Goal: Transaction & Acquisition: Purchase product/service

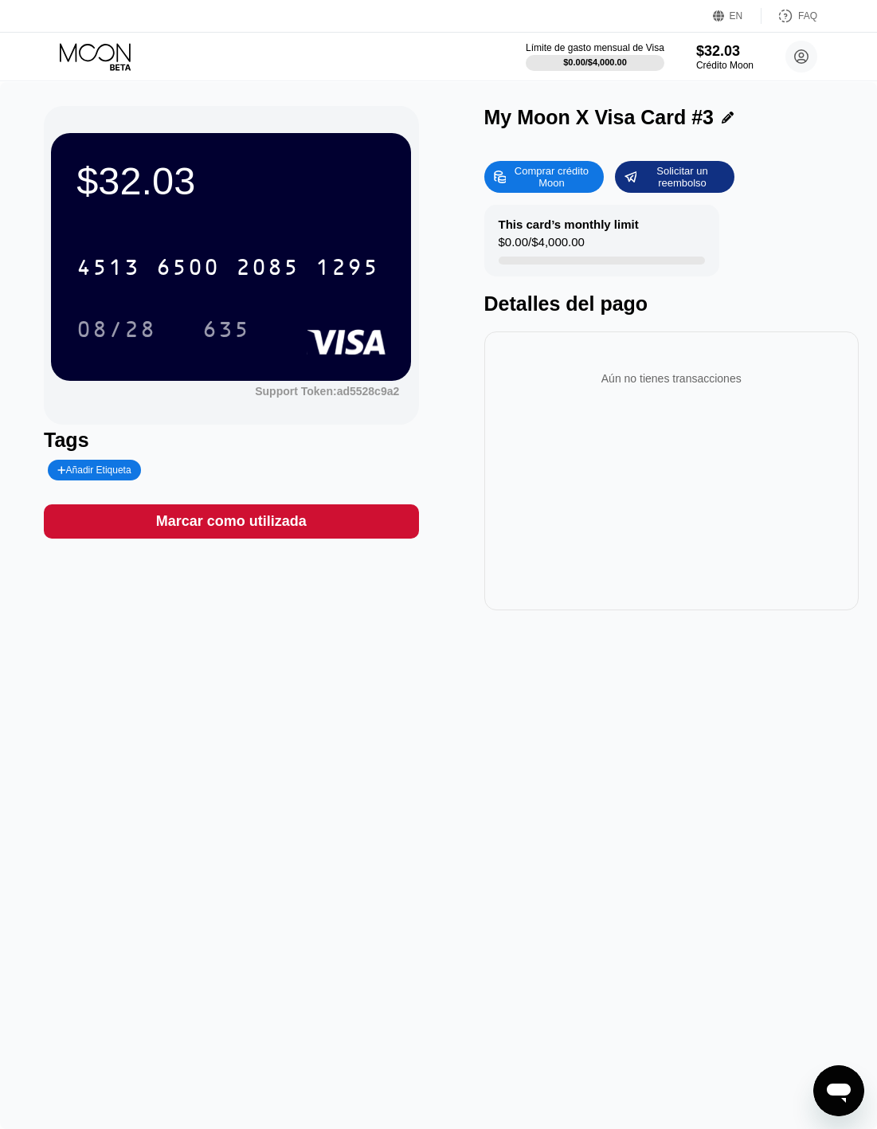
click at [118, 55] on icon at bounding box center [97, 57] width 74 height 28
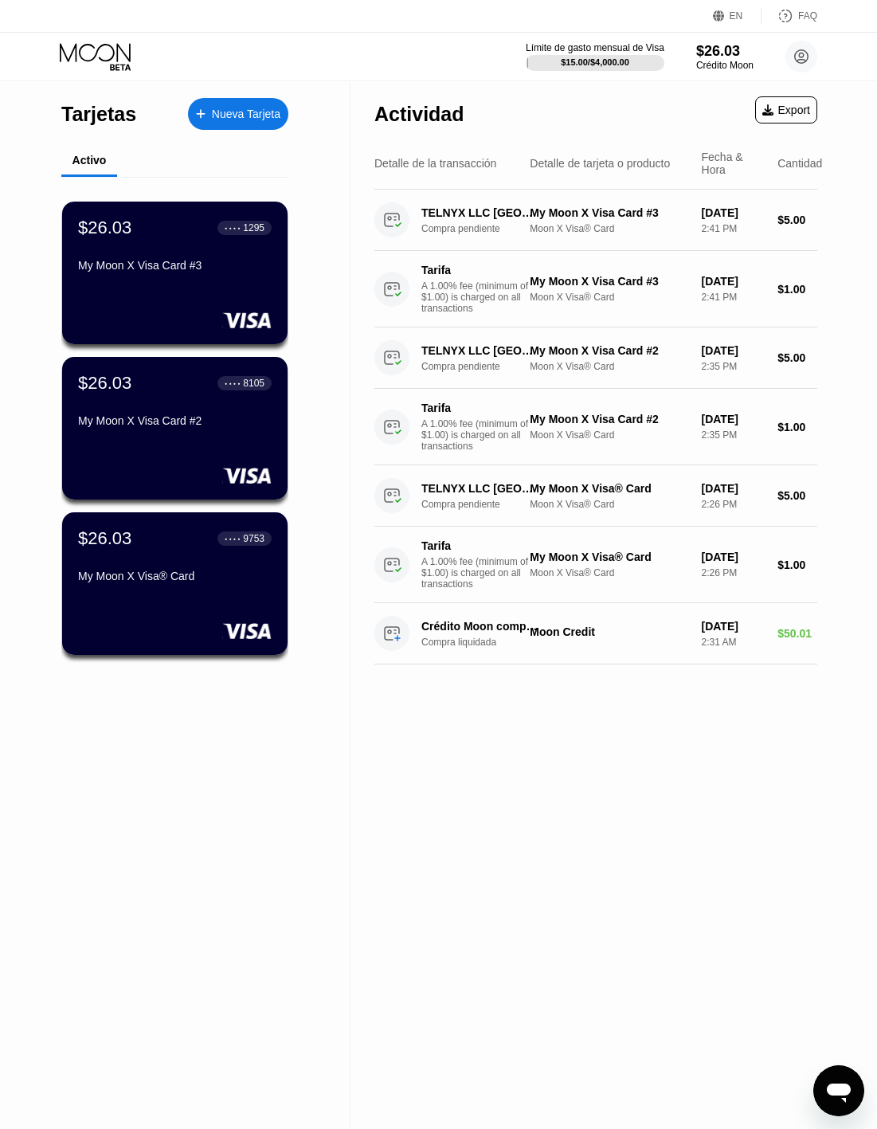
click at [233, 110] on div "Nueva Tarjeta" at bounding box center [246, 115] width 69 height 14
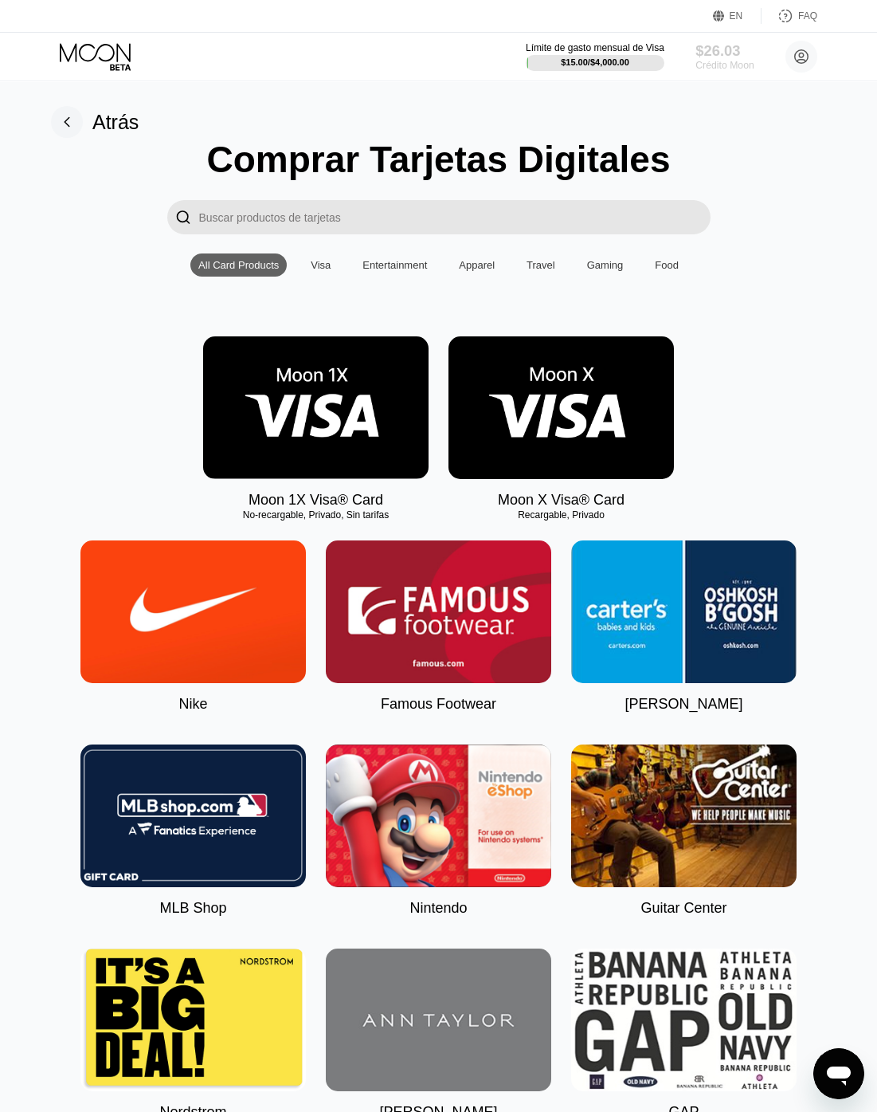
click at [708, 63] on div "Crédito Moon" at bounding box center [725, 65] width 58 height 11
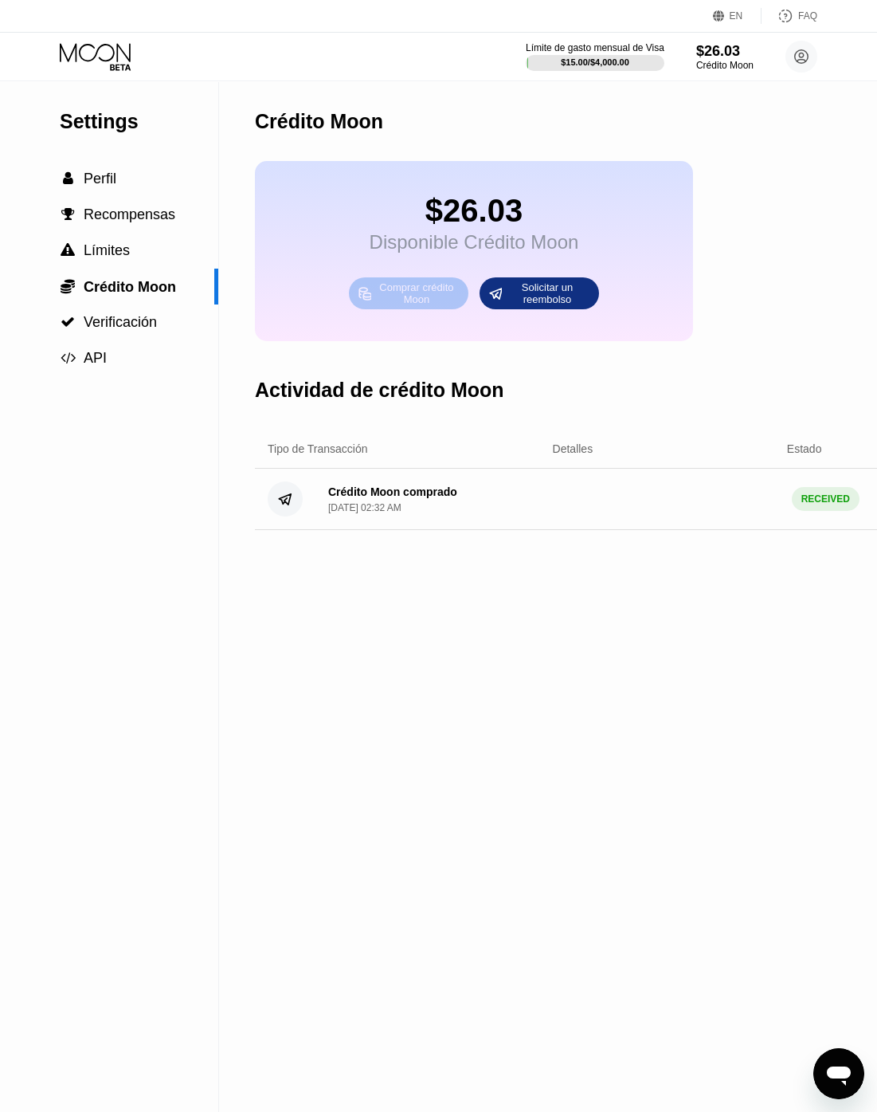
click at [402, 304] on div "Comprar crédito Moon" at bounding box center [417, 294] width 88 height 26
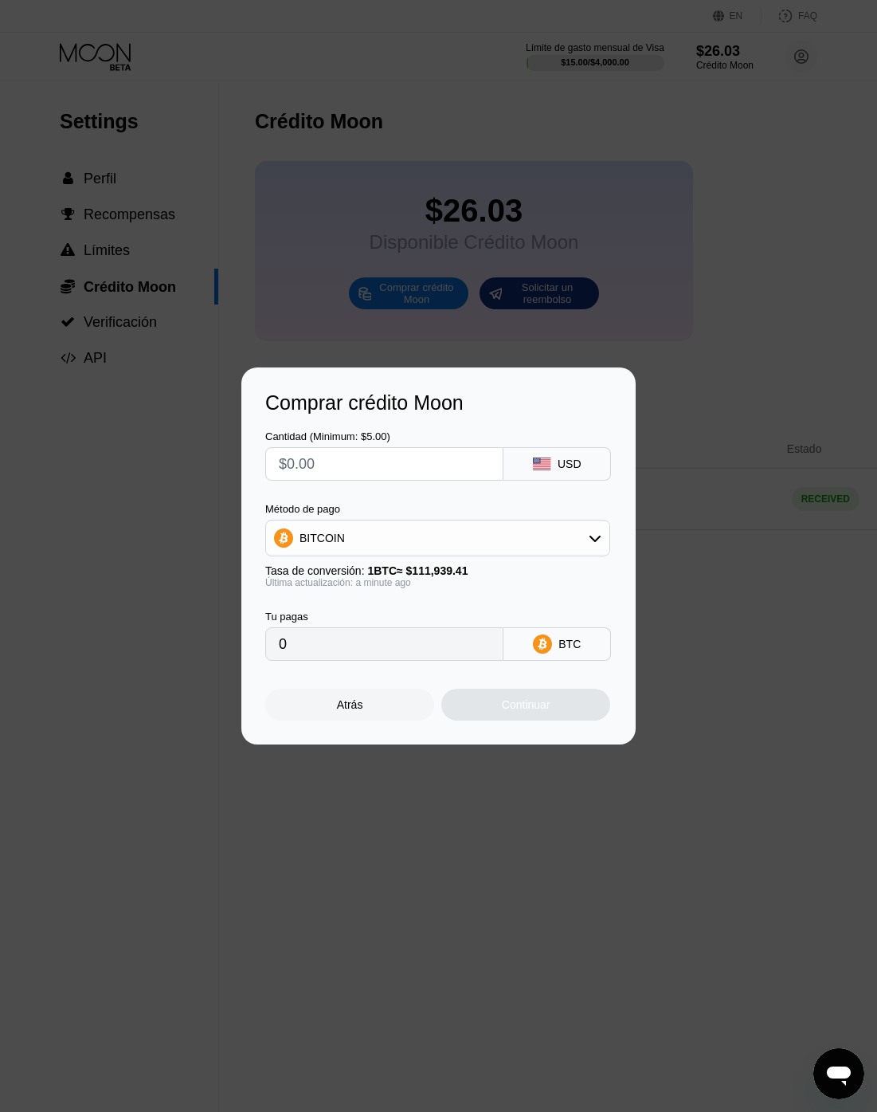
click at [406, 469] on input "text" at bounding box center [384, 464] width 211 height 32
type input "$5"
type input "0.00004467"
type input "$50"
type input "0.00044668"
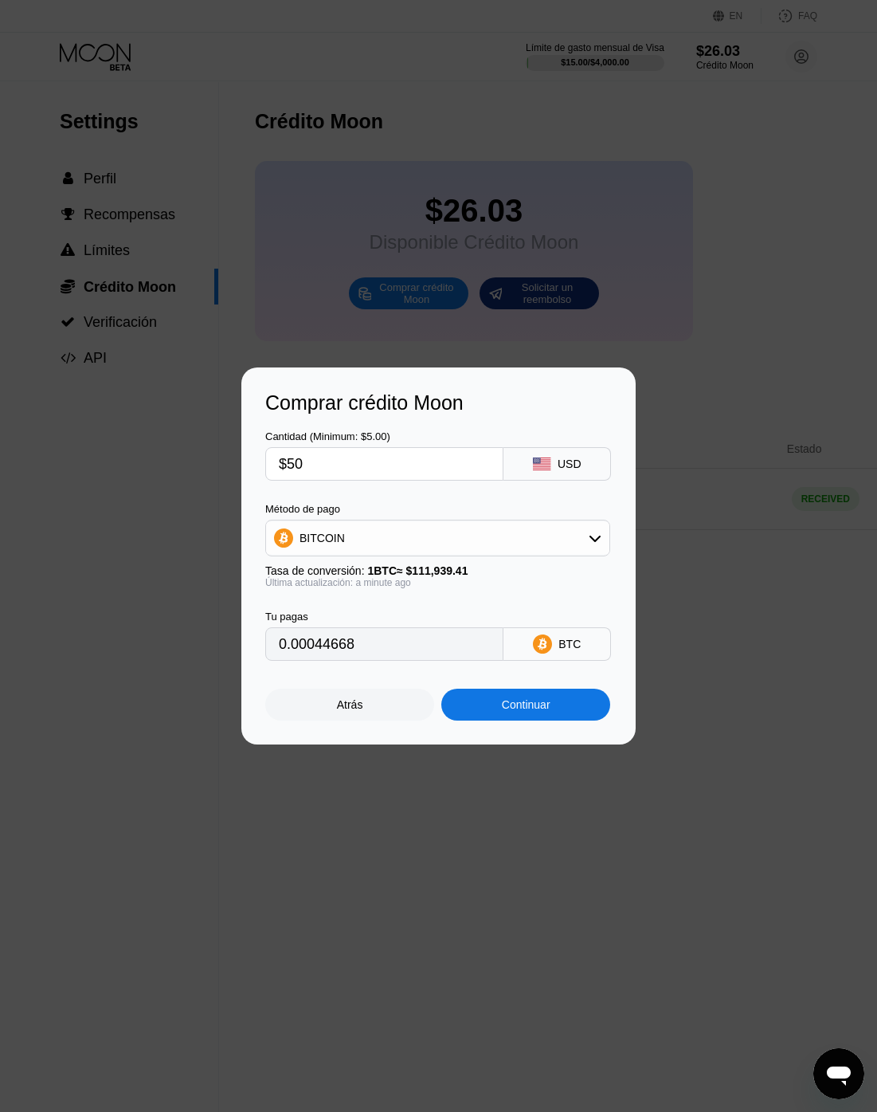
type input "$50"
click at [356, 711] on div "Atrás" at bounding box center [350, 704] width 26 height 13
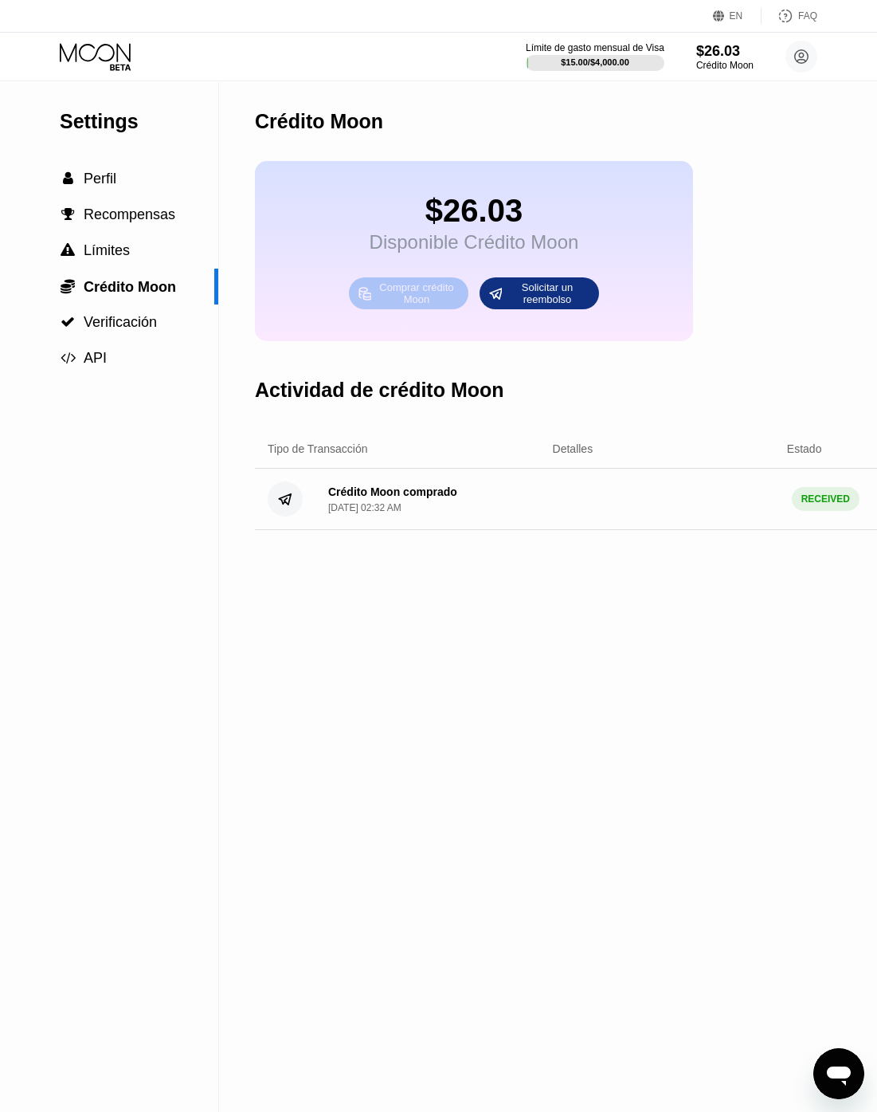
click at [414, 306] on div "Comprar crédito Moon" at bounding box center [417, 294] width 88 height 26
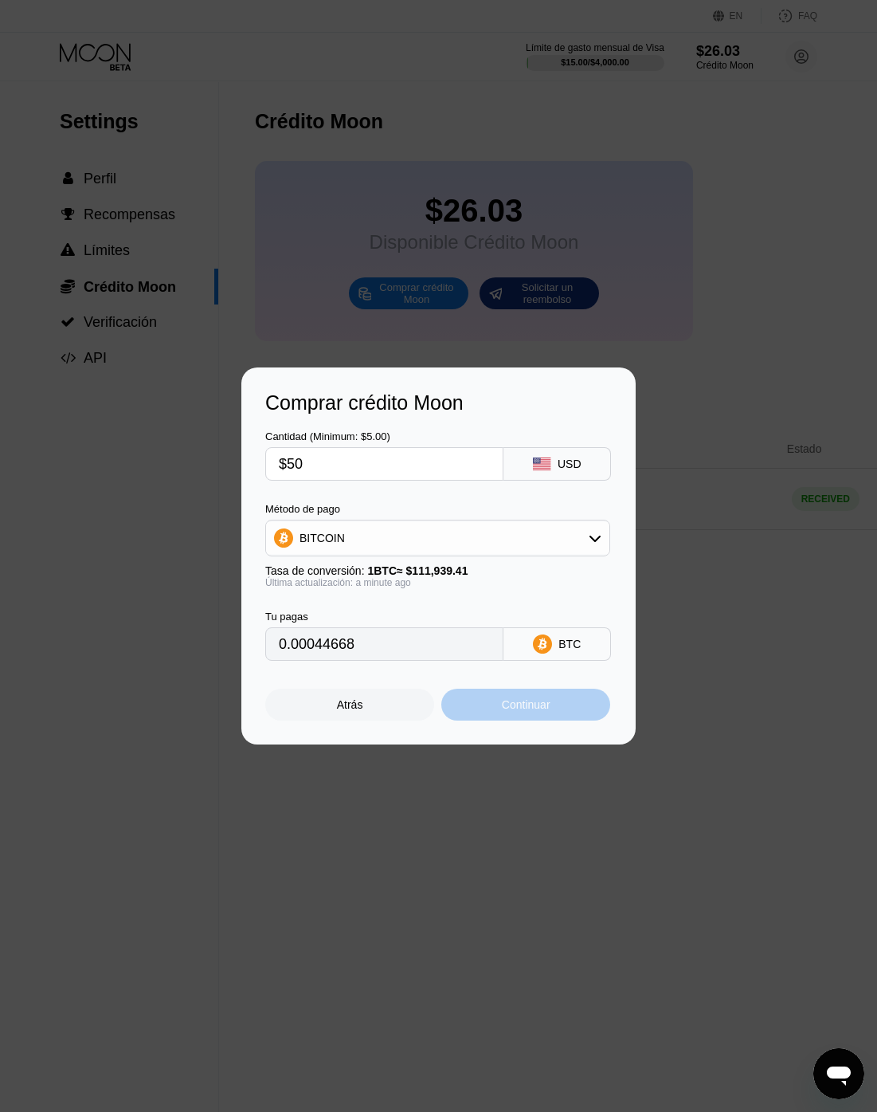
click at [516, 711] on div "Continuar" at bounding box center [526, 704] width 49 height 13
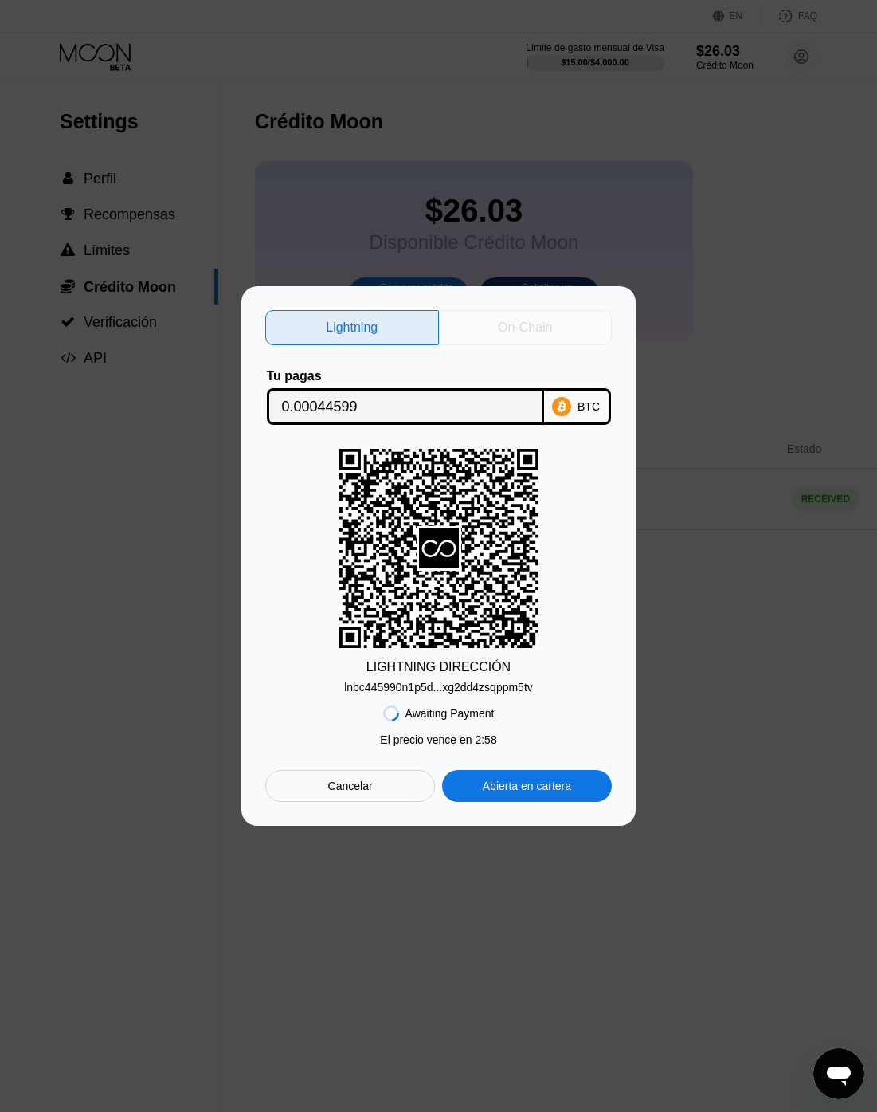
click at [524, 323] on div "On-Chain" at bounding box center [525, 328] width 54 height 16
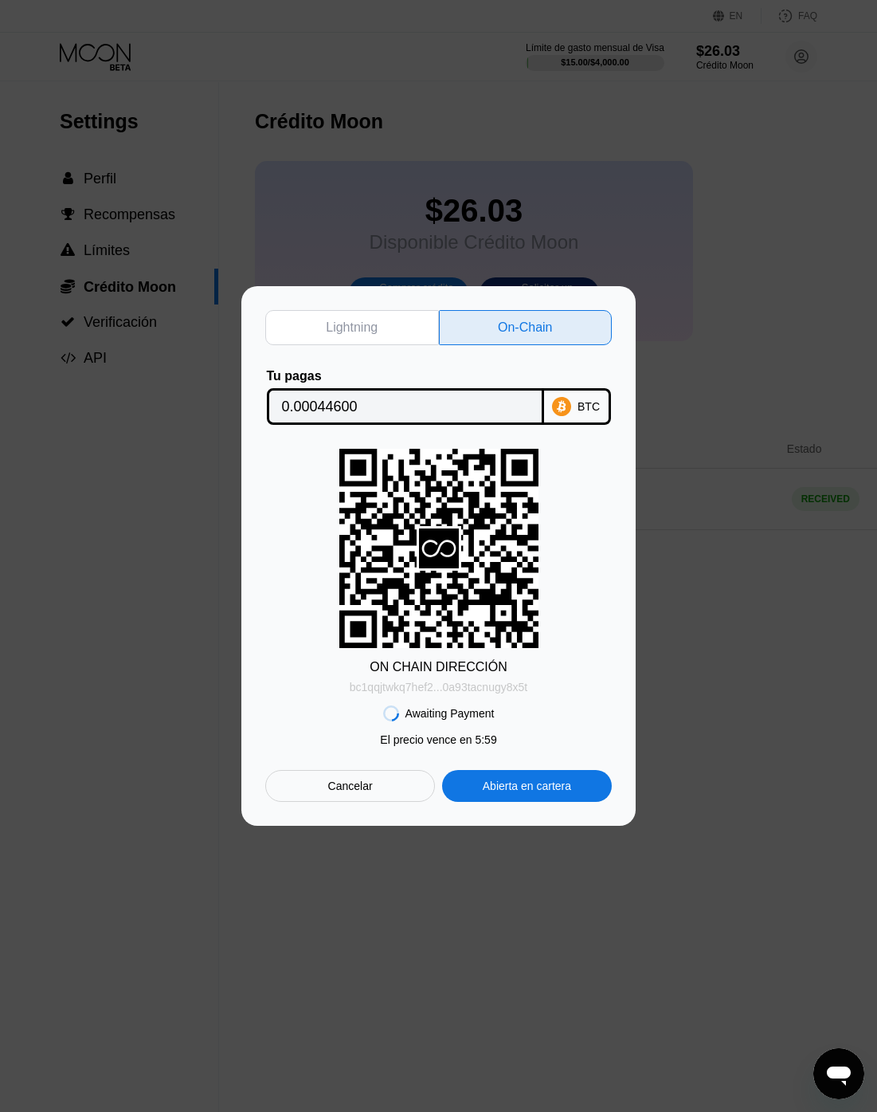
click at [411, 693] on div "bc1qqjtwkq7hef2...0a93tacnugy8x5t" at bounding box center [439, 687] width 178 height 13
click at [332, 402] on input "0.00044600" at bounding box center [405, 406] width 247 height 32
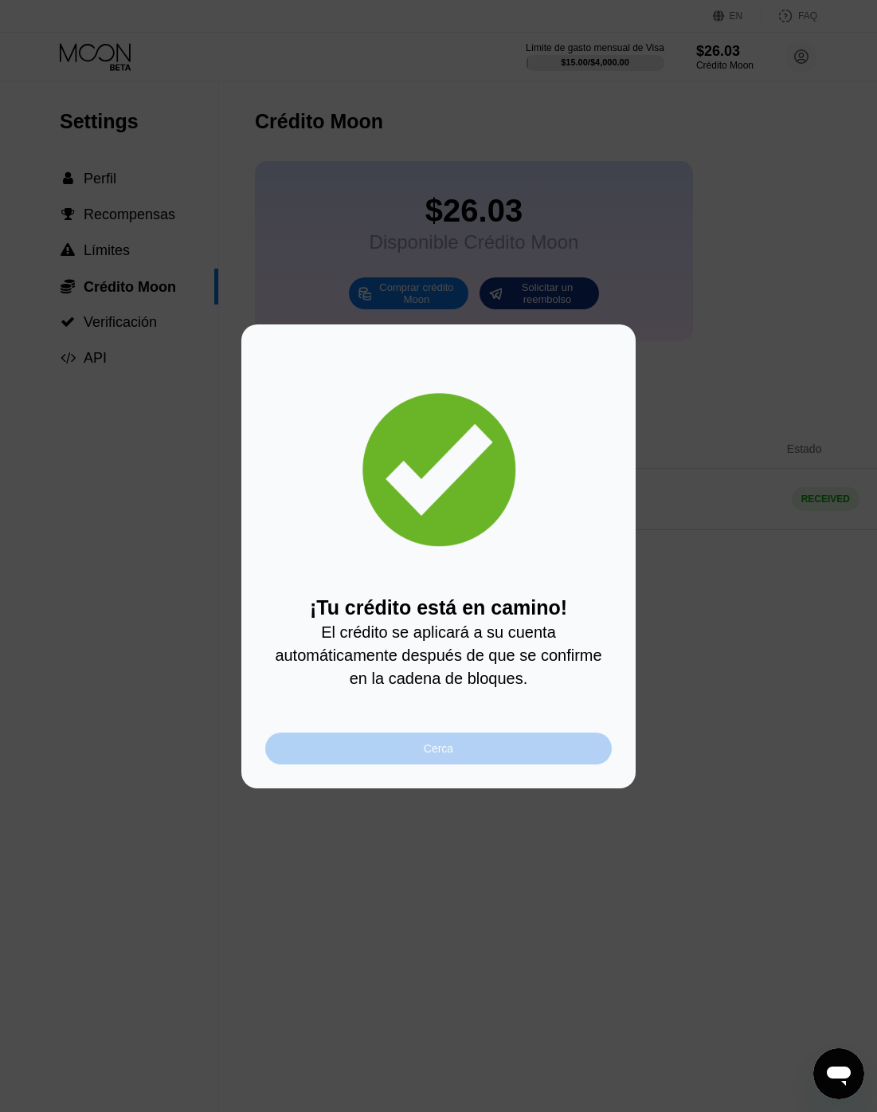
click at [418, 753] on div "Cerca" at bounding box center [438, 748] width 347 height 32
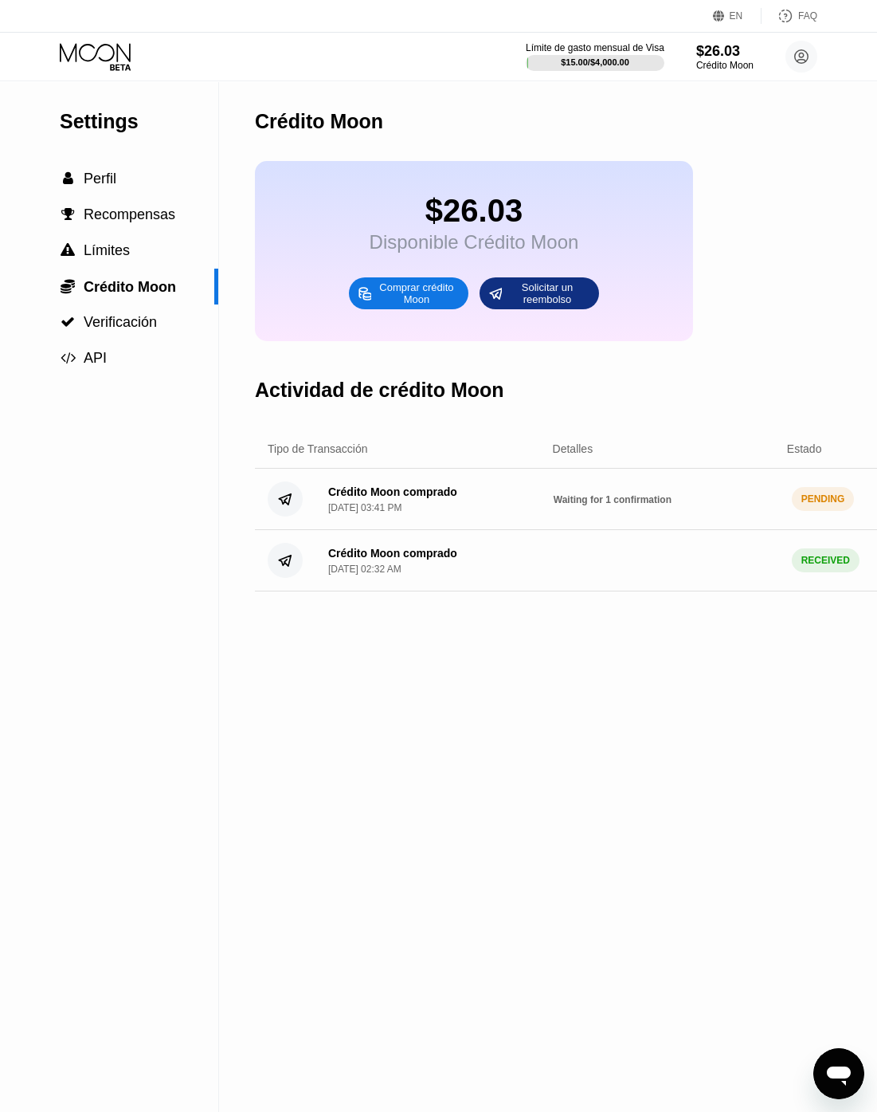
click at [717, 137] on div "Crédito Moon" at bounding box center [671, 121] width 833 height 79
click at [73, 44] on icon at bounding box center [97, 57] width 74 height 28
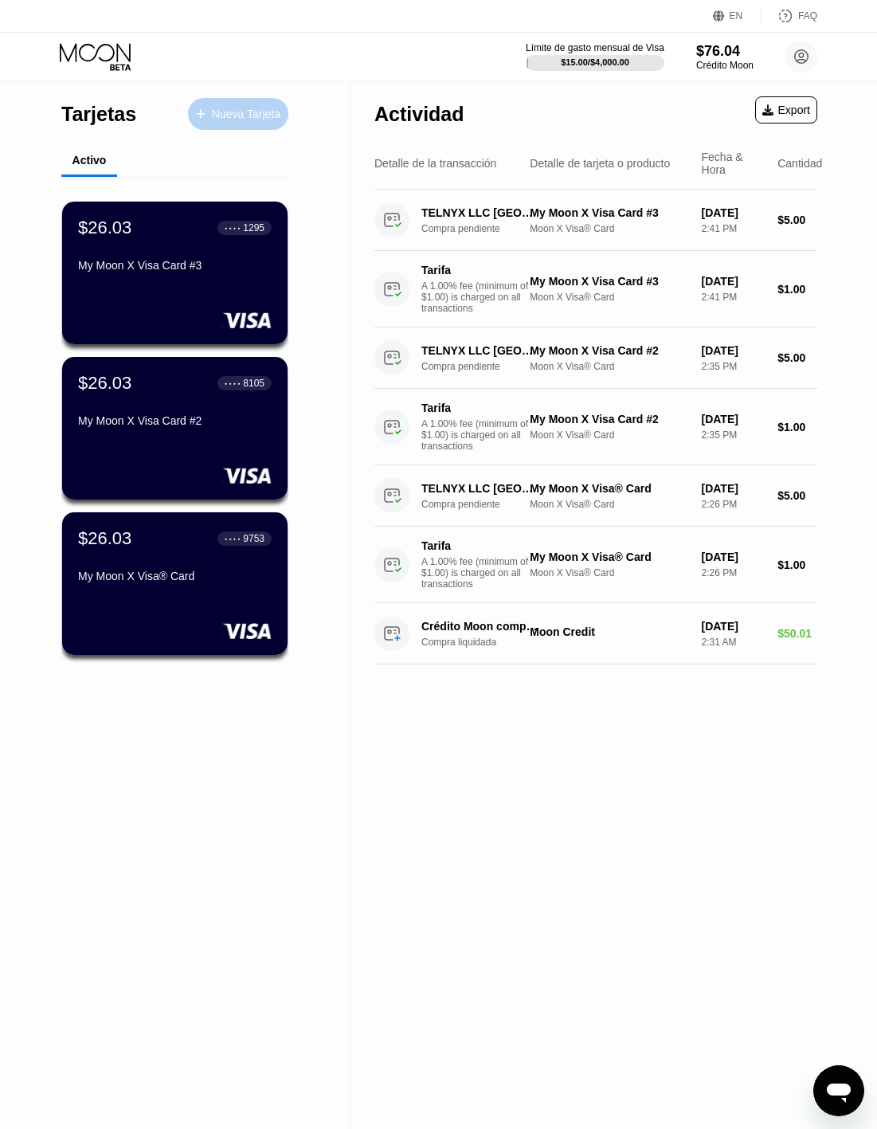
click at [245, 115] on div "Nueva Tarjeta" at bounding box center [246, 115] width 69 height 14
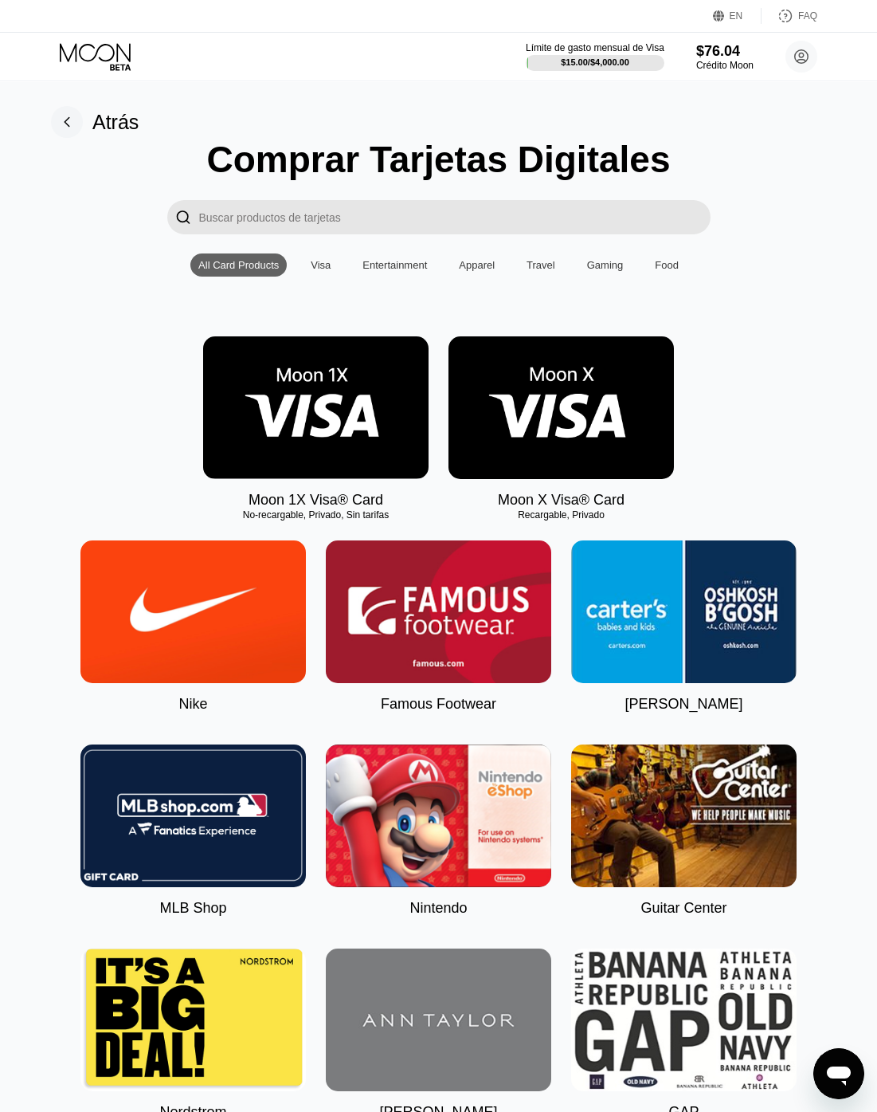
click at [591, 398] on img at bounding box center [562, 407] width 226 height 143
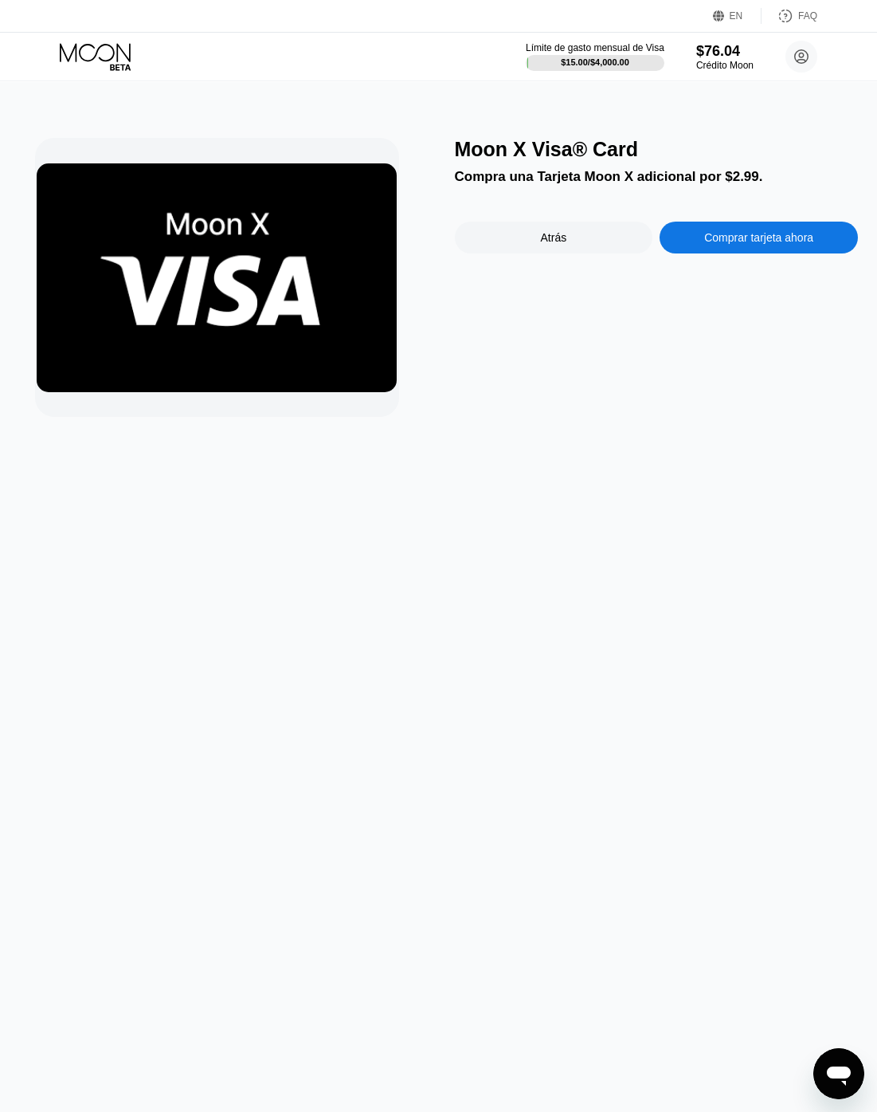
click at [744, 244] on div "Comprar tarjeta ahora" at bounding box center [758, 237] width 109 height 13
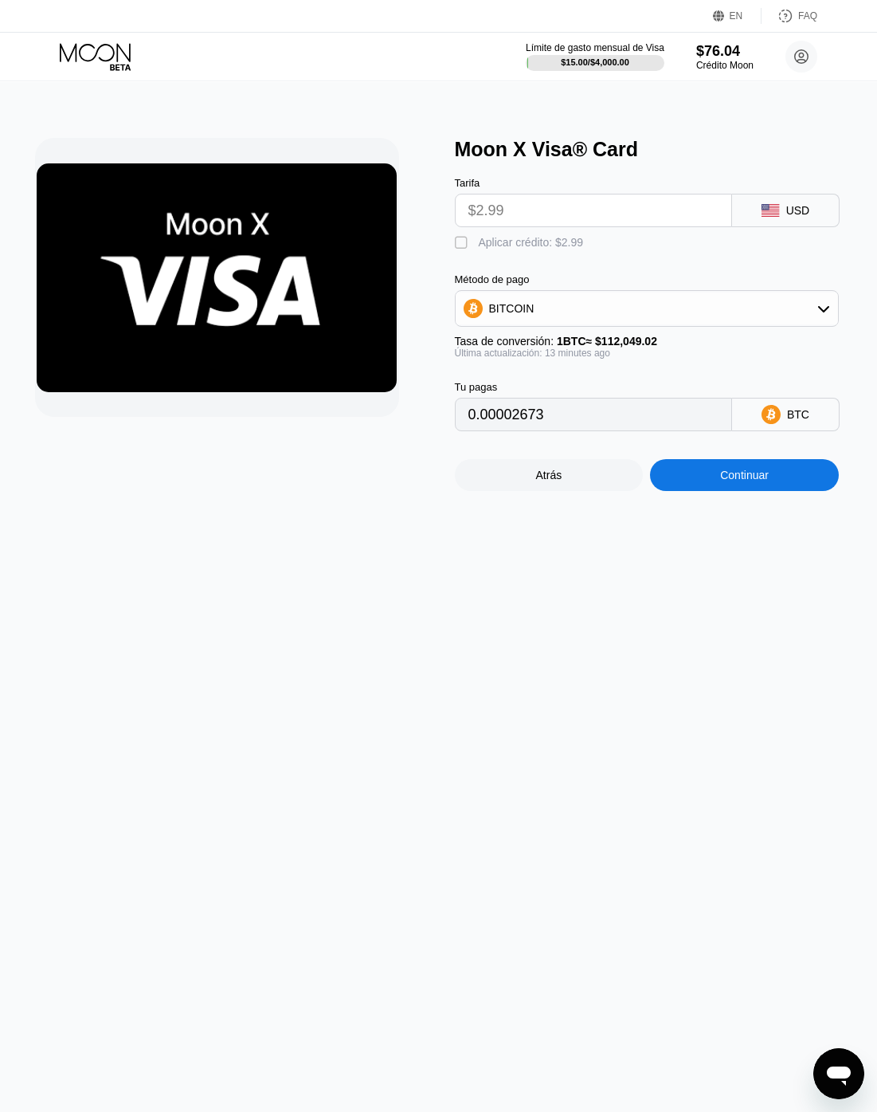
click at [485, 245] on div "Aplicar crédito: $2.99" at bounding box center [531, 242] width 105 height 13
type input "0"
click at [756, 491] on div "Continuar" at bounding box center [744, 475] width 189 height 32
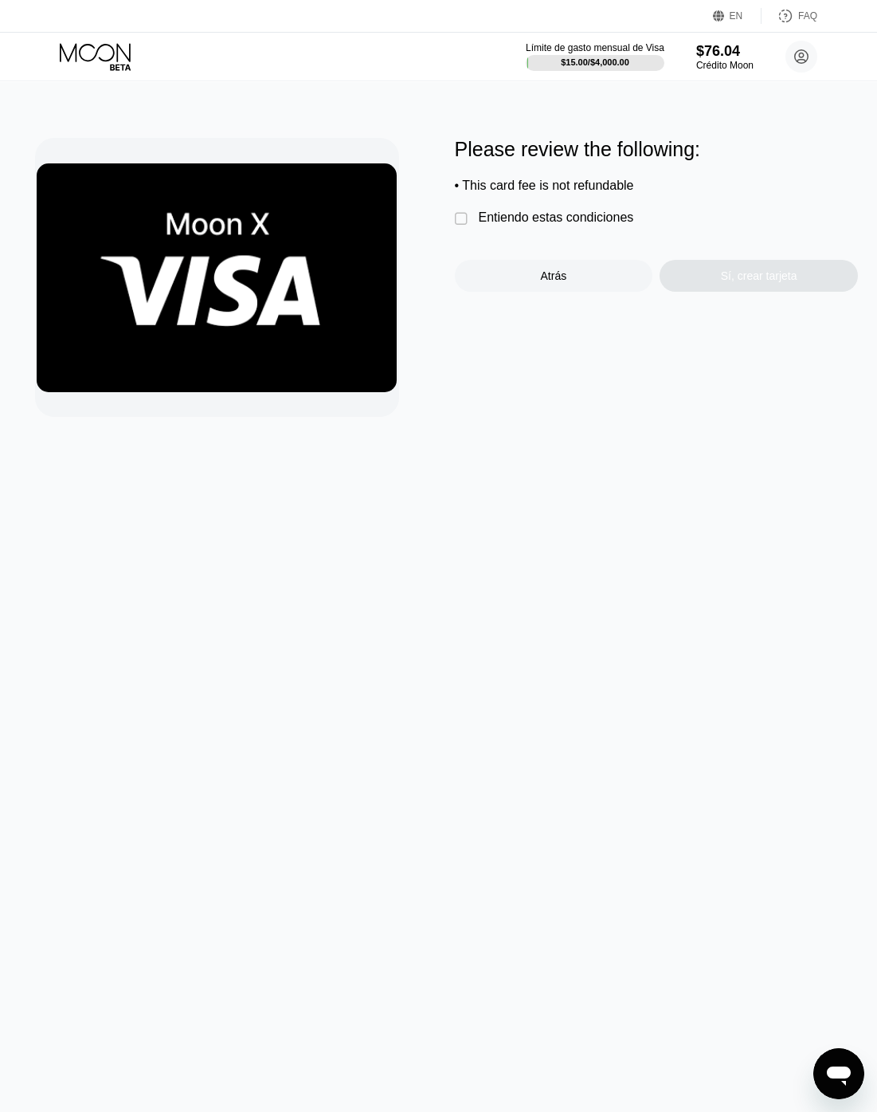
click at [479, 218] on div "Entiendo estas condiciones" at bounding box center [556, 217] width 155 height 14
click at [765, 304] on div "Please review the following: • This card fee is not refundable  Entiendo estas…" at bounding box center [656, 277] width 403 height 279
click at [763, 292] on div "Sí, crear tarjeta" at bounding box center [759, 276] width 198 height 32
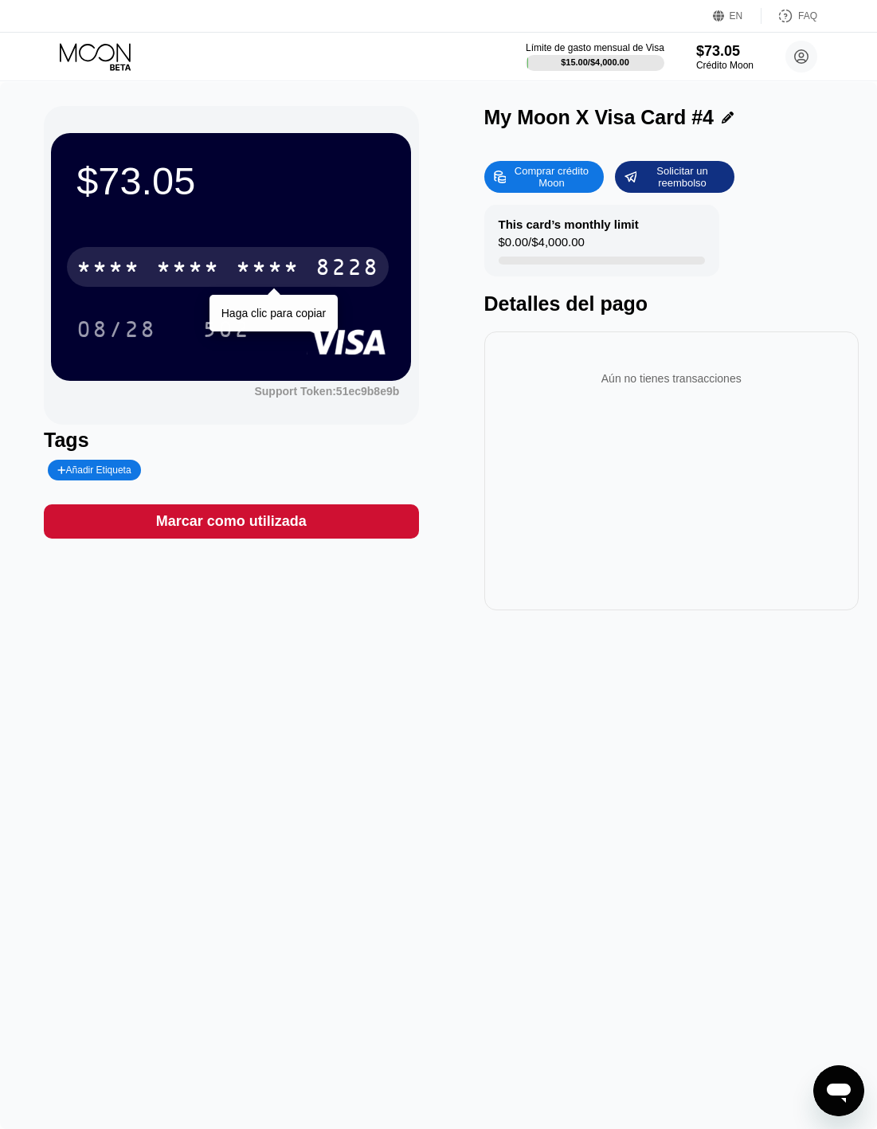
click at [276, 261] on div "* * * *" at bounding box center [268, 270] width 64 height 26
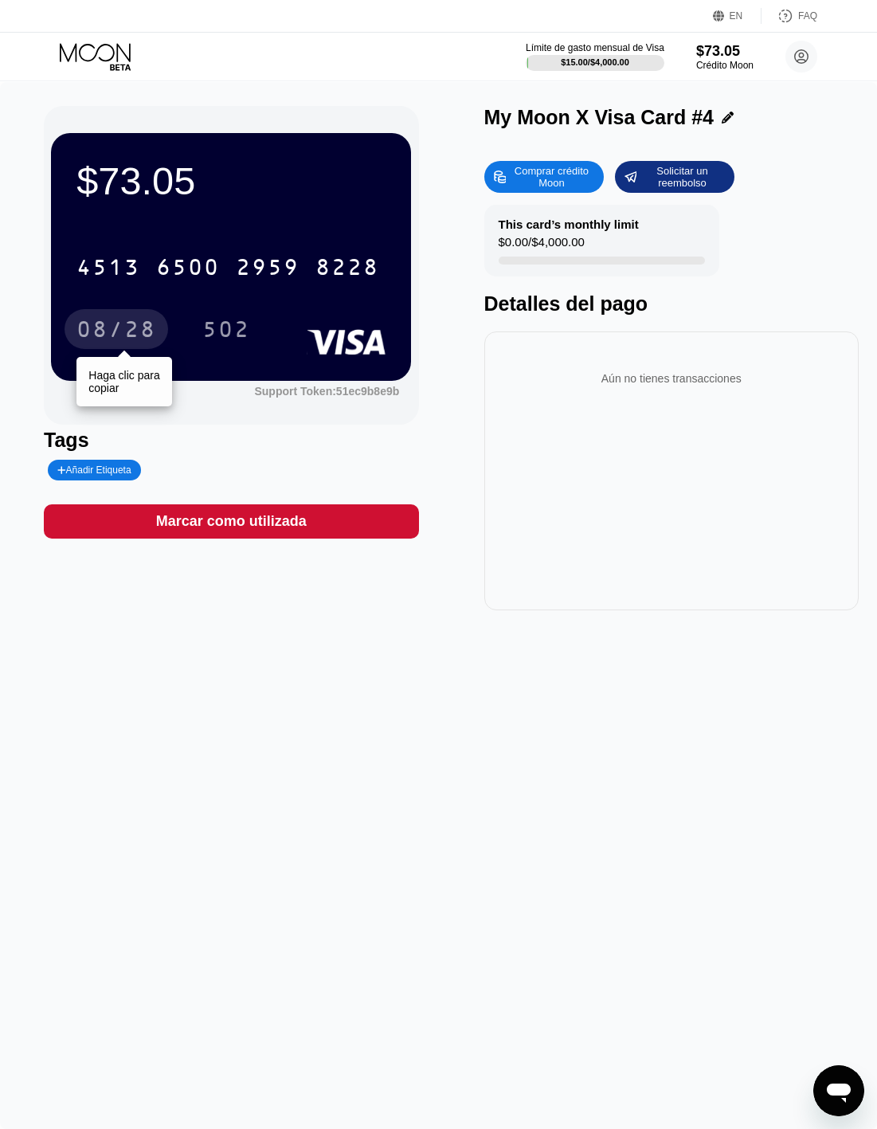
click at [125, 324] on div "08/28" at bounding box center [117, 332] width 80 height 26
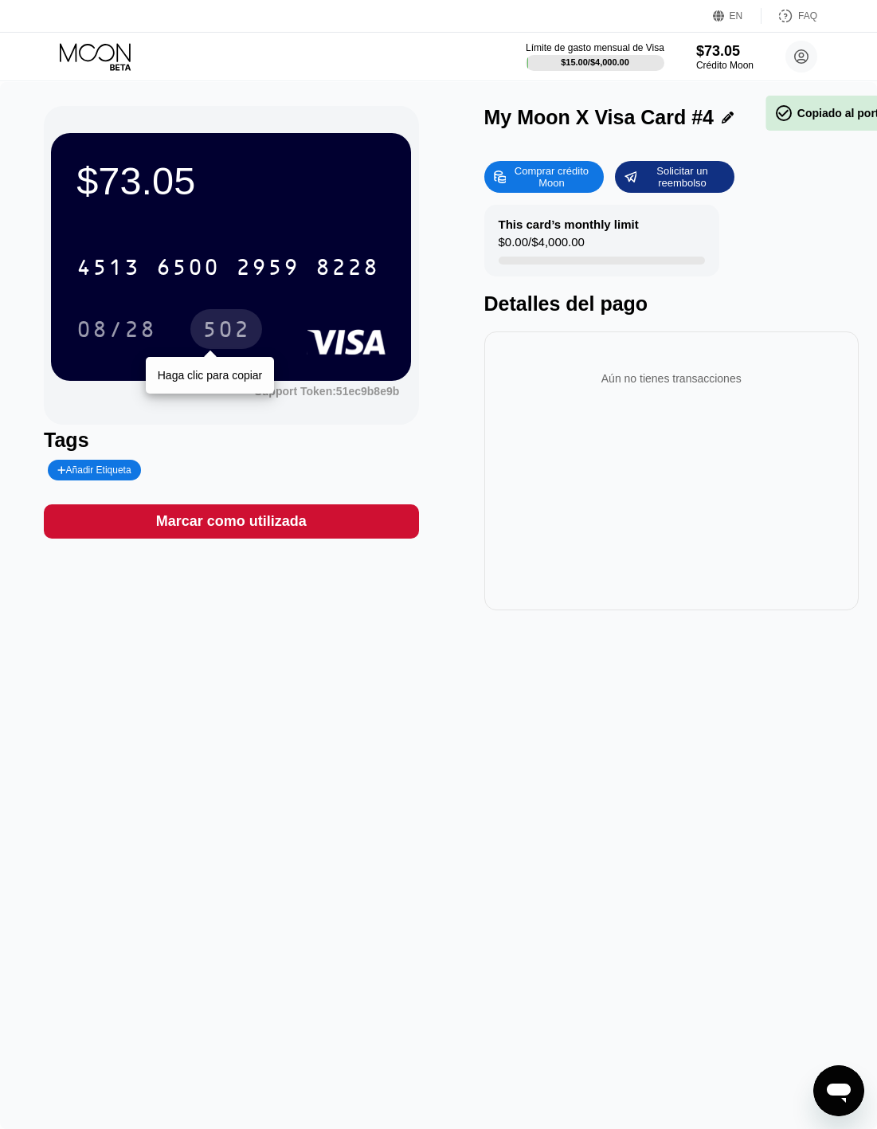
click at [203, 323] on div "502" at bounding box center [226, 332] width 48 height 26
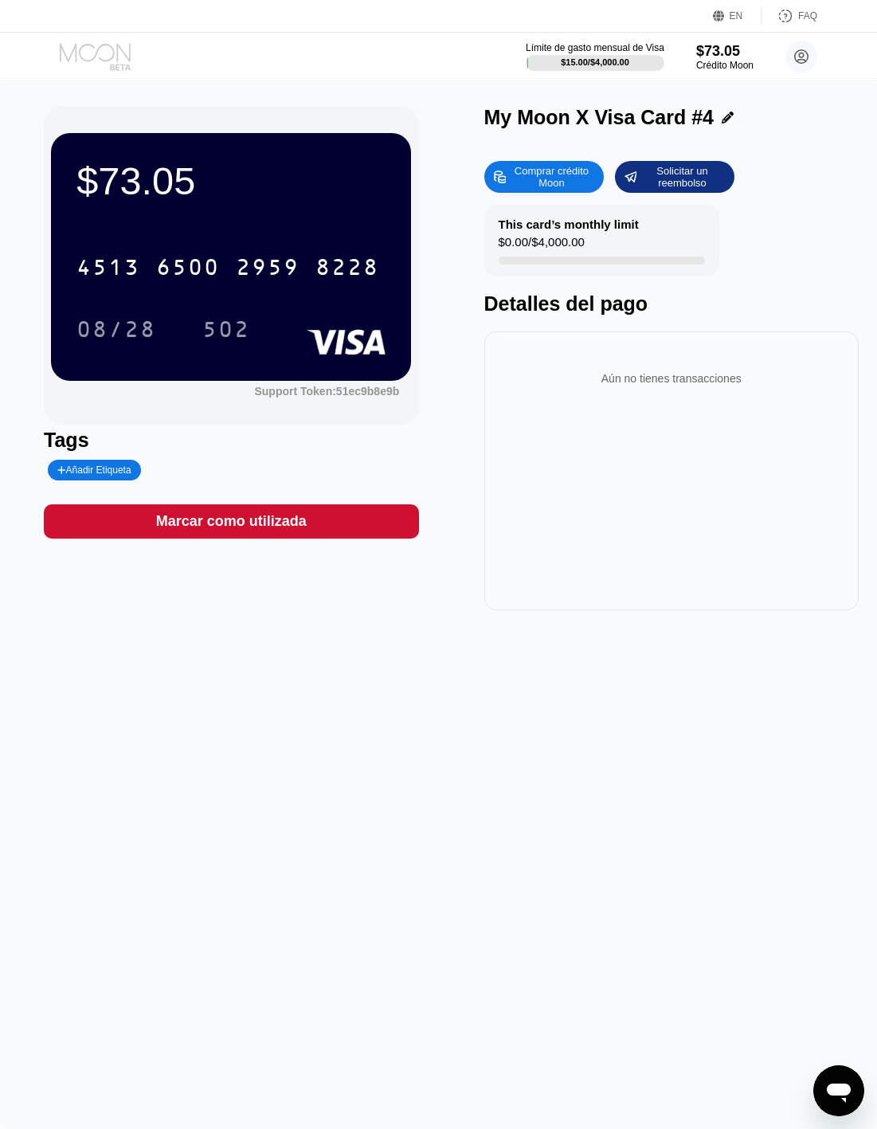
click at [72, 46] on icon at bounding box center [97, 57] width 74 height 28
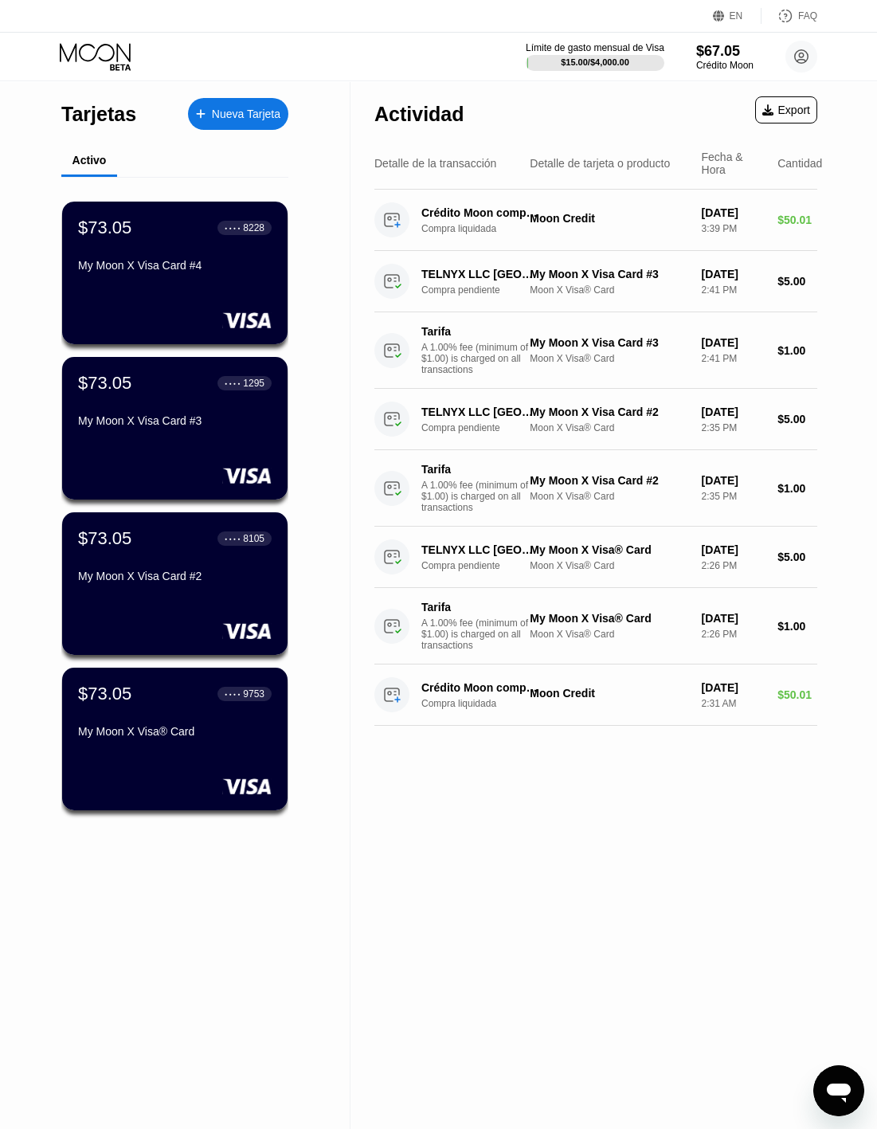
click at [216, 108] on div "Nueva Tarjeta" at bounding box center [246, 115] width 69 height 14
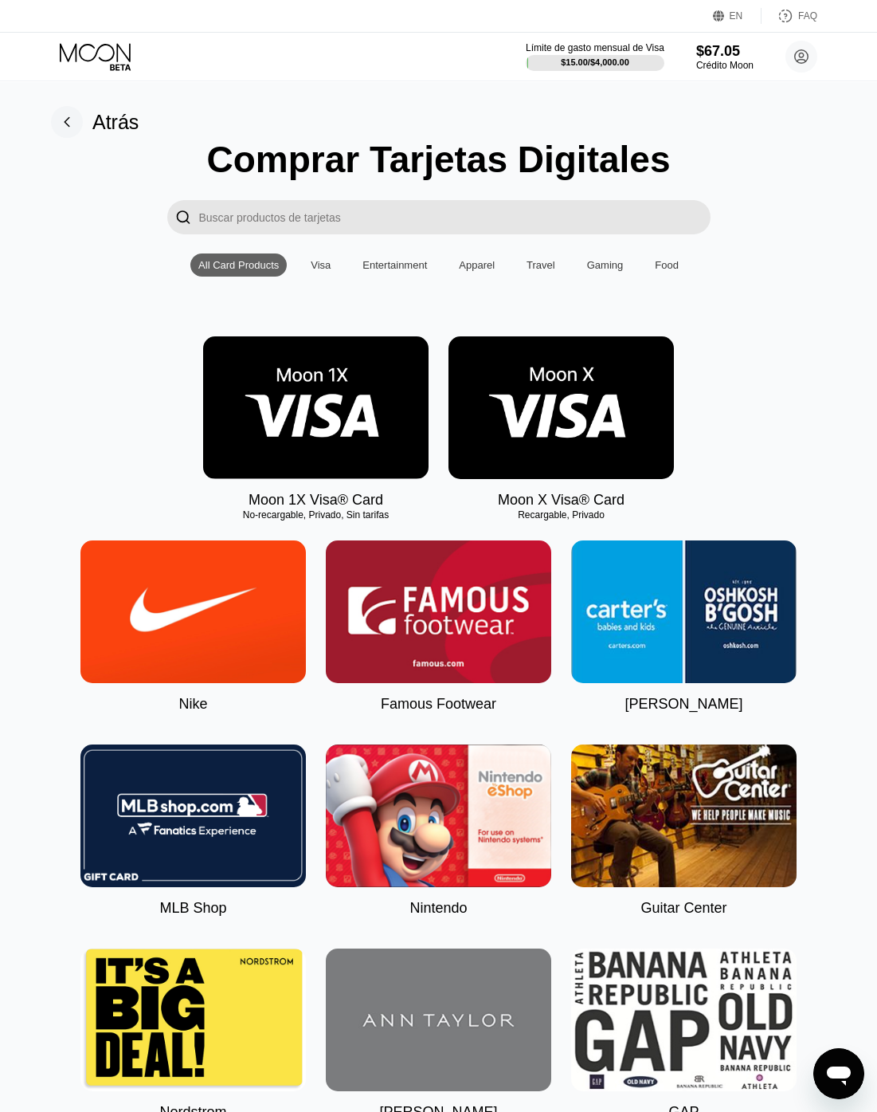
click at [591, 410] on img at bounding box center [562, 407] width 226 height 143
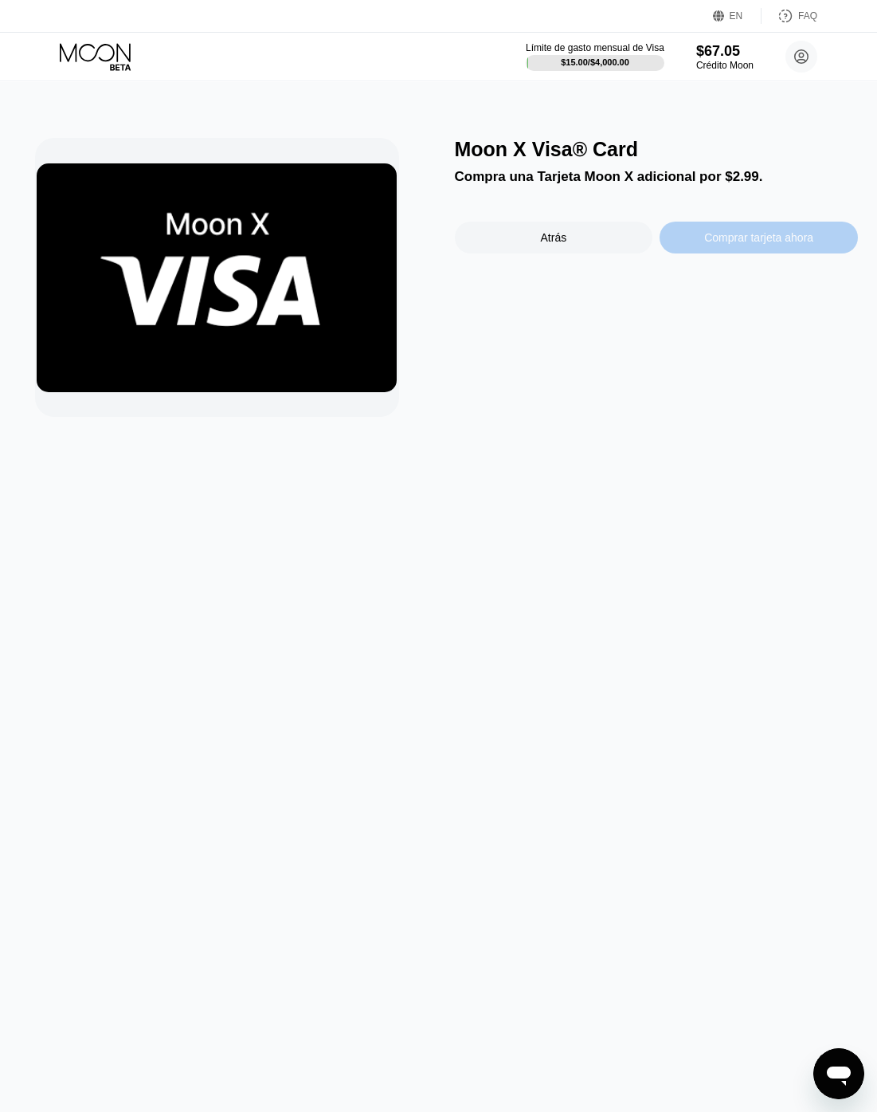
click at [755, 242] on div "Comprar tarjeta ahora" at bounding box center [758, 237] width 109 height 13
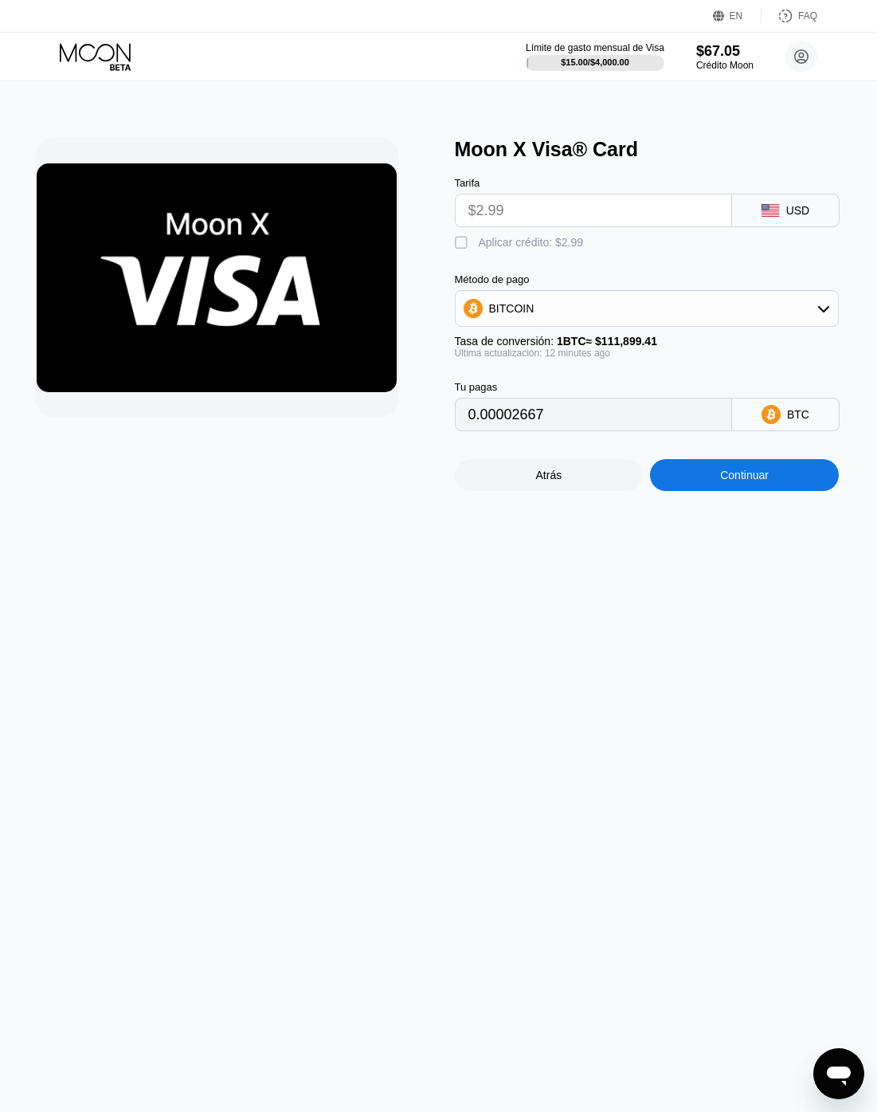
click at [481, 244] on div "Aplicar crédito: $2.99" at bounding box center [531, 242] width 105 height 13
type input "0"
click at [748, 481] on div "Continuar" at bounding box center [744, 475] width 49 height 13
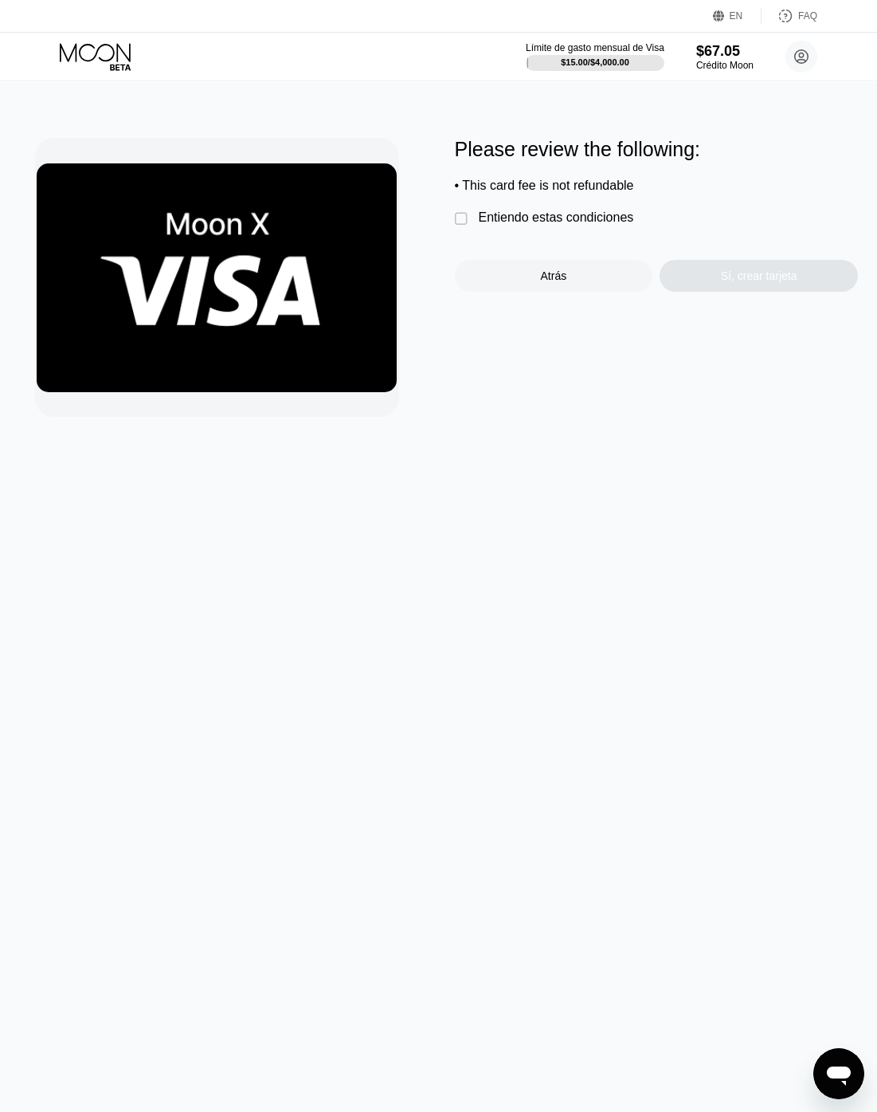
click at [481, 225] on div "Entiendo estas condiciones" at bounding box center [556, 217] width 155 height 14
click at [773, 282] on div "Sí, crear tarjeta" at bounding box center [759, 275] width 77 height 13
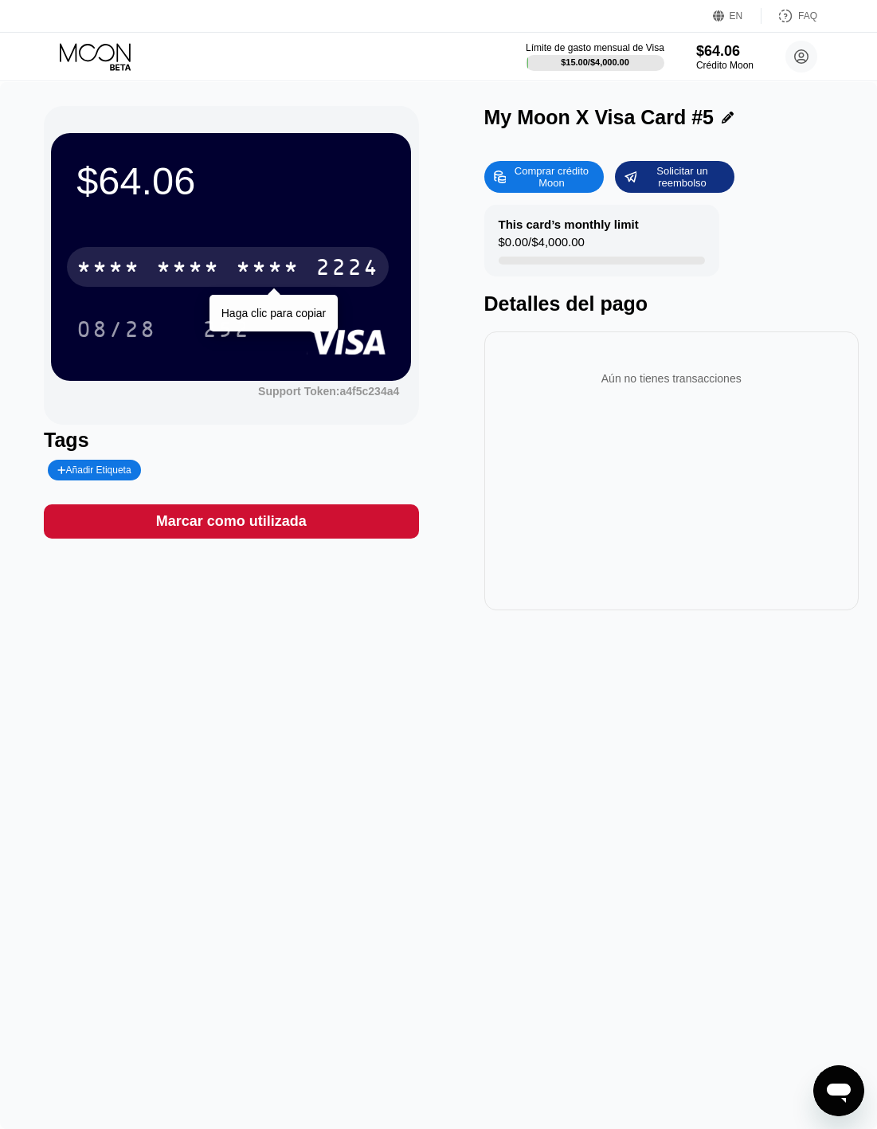
click at [304, 261] on div "* * * * * * * * * * * * 2224" at bounding box center [228, 267] width 322 height 40
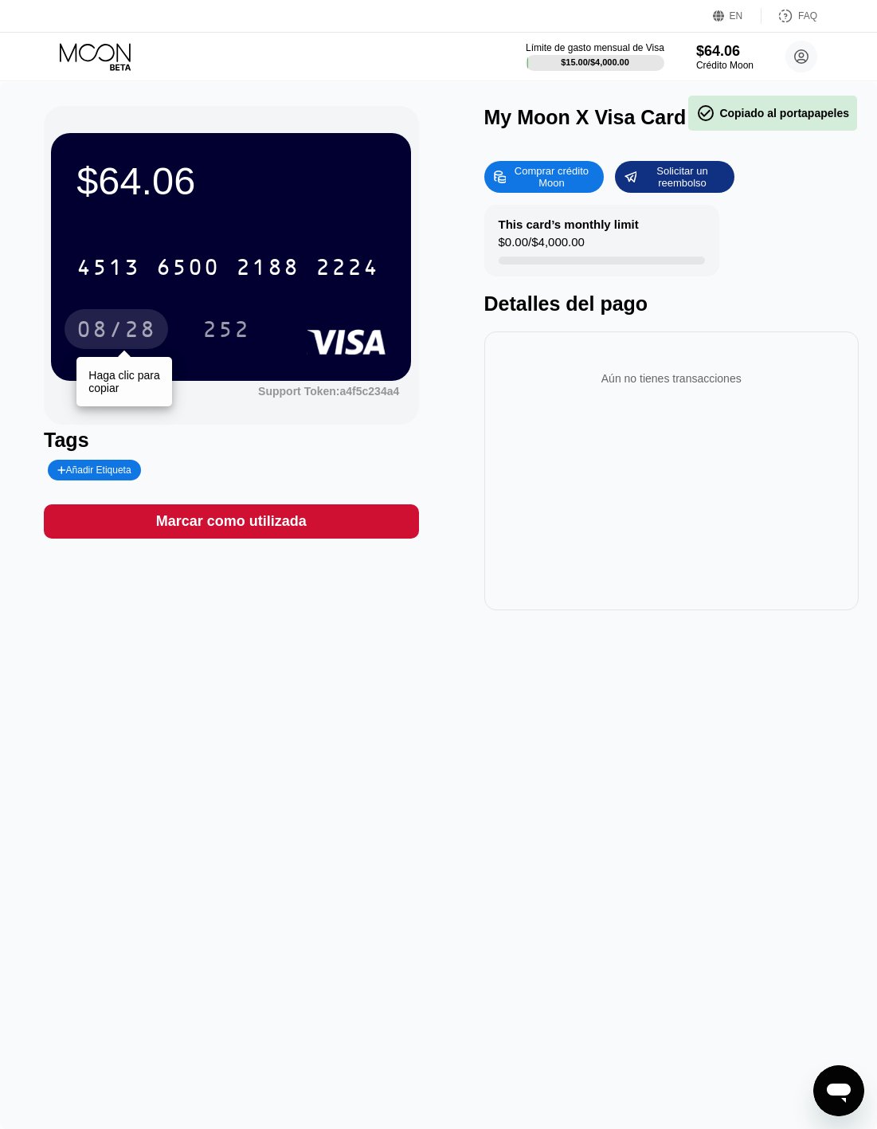
click at [115, 332] on div "08/28" at bounding box center [117, 332] width 80 height 26
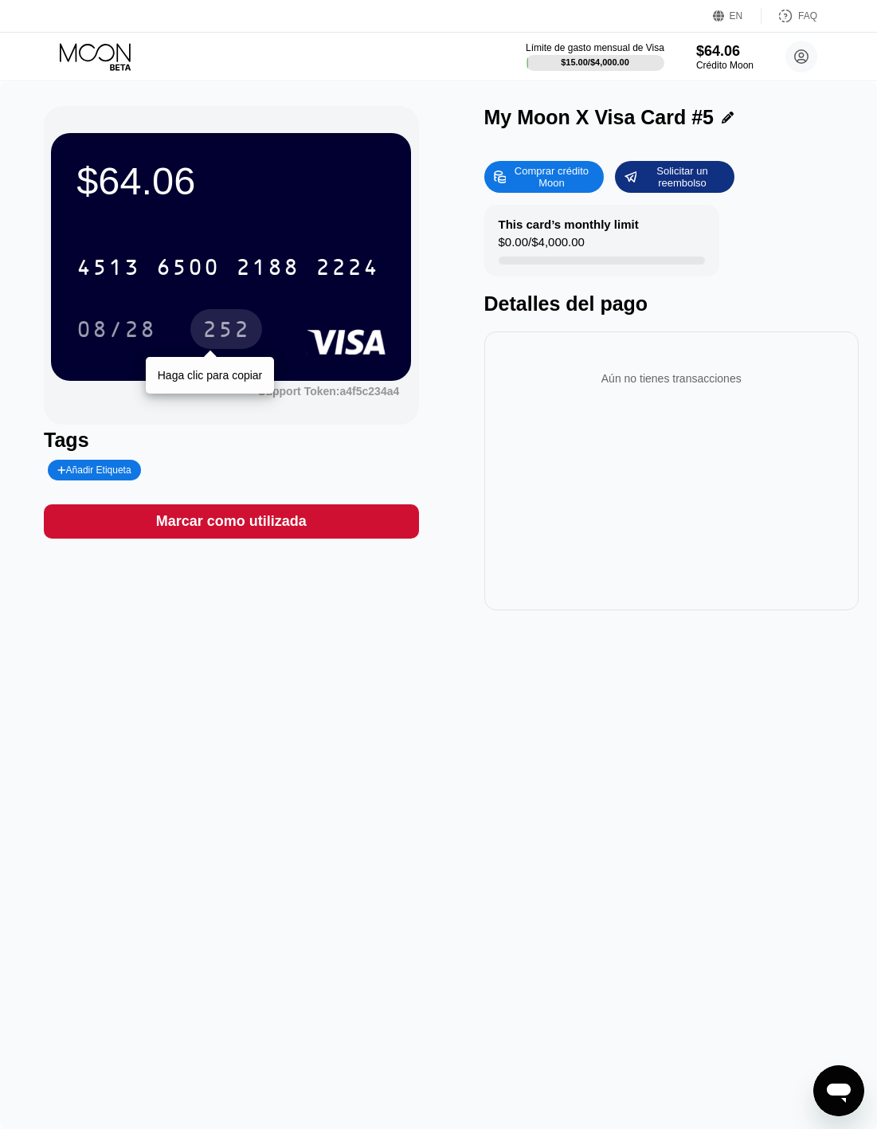
click at [223, 328] on div "252" at bounding box center [226, 332] width 48 height 26
